Goal: Understand process/instructions: Learn how to perform a task or action

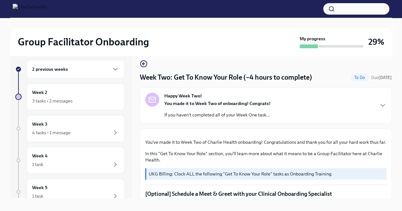
scroll to position [388, 0]
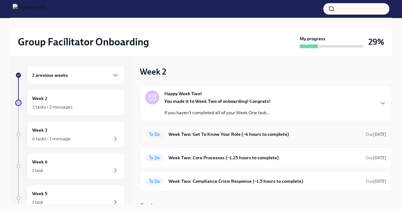
click at [346, 132] on h6 "Week Two: Get To Know Your Role (~4 hours to complete)" at bounding box center [264, 134] width 192 height 7
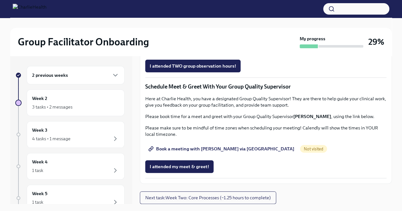
scroll to position [522, 0]
click at [216, 34] on span "Group Observation Instructions" at bounding box center [186, 30] width 73 height 6
click at [202, 51] on span "Complete this form to schedule your observations" at bounding box center [205, 48] width 110 height 6
